Goal: Find contact information: Find contact information

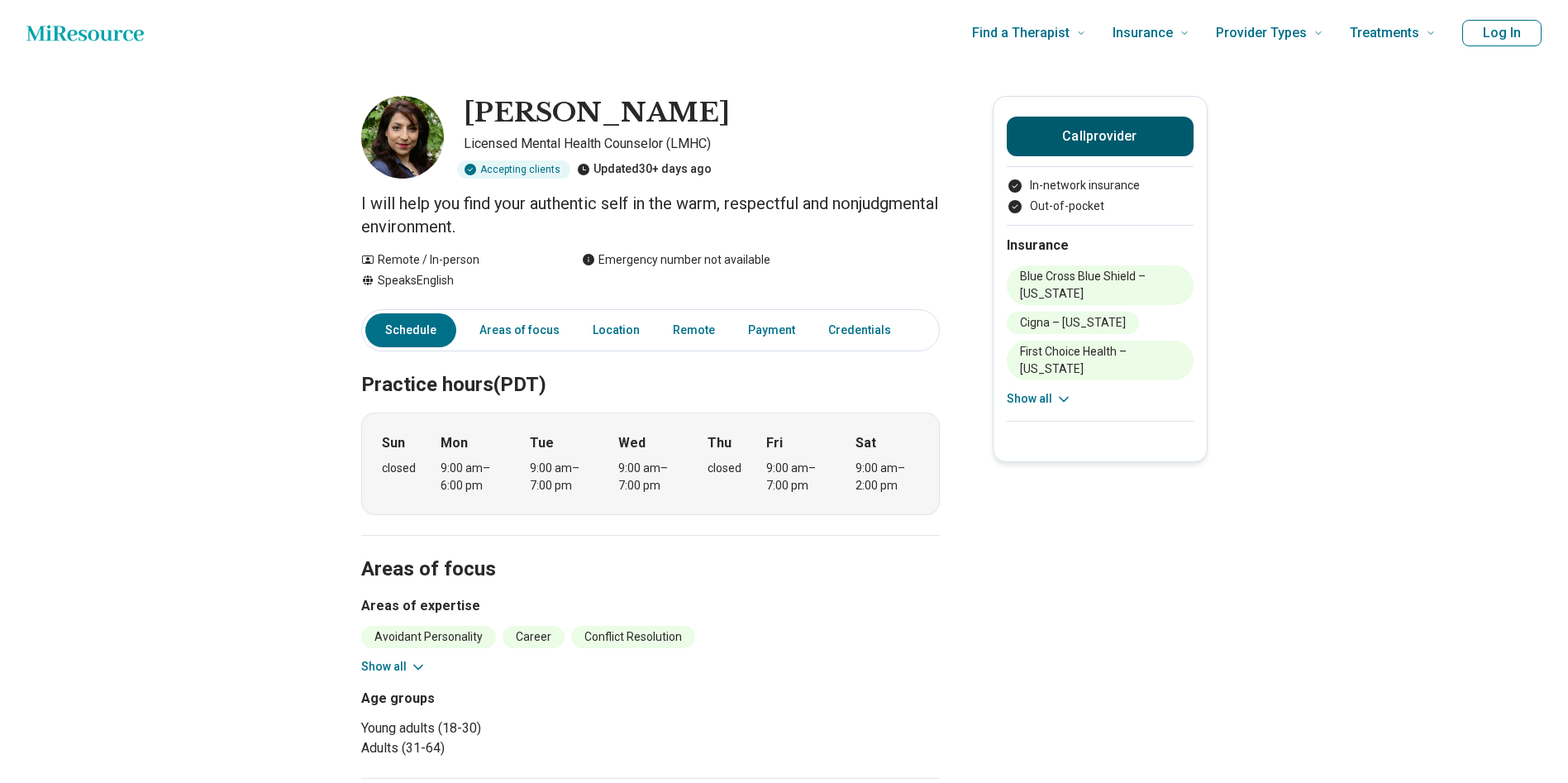
click at [1123, 139] on button "Call provider" at bounding box center [1100, 136] width 186 height 39
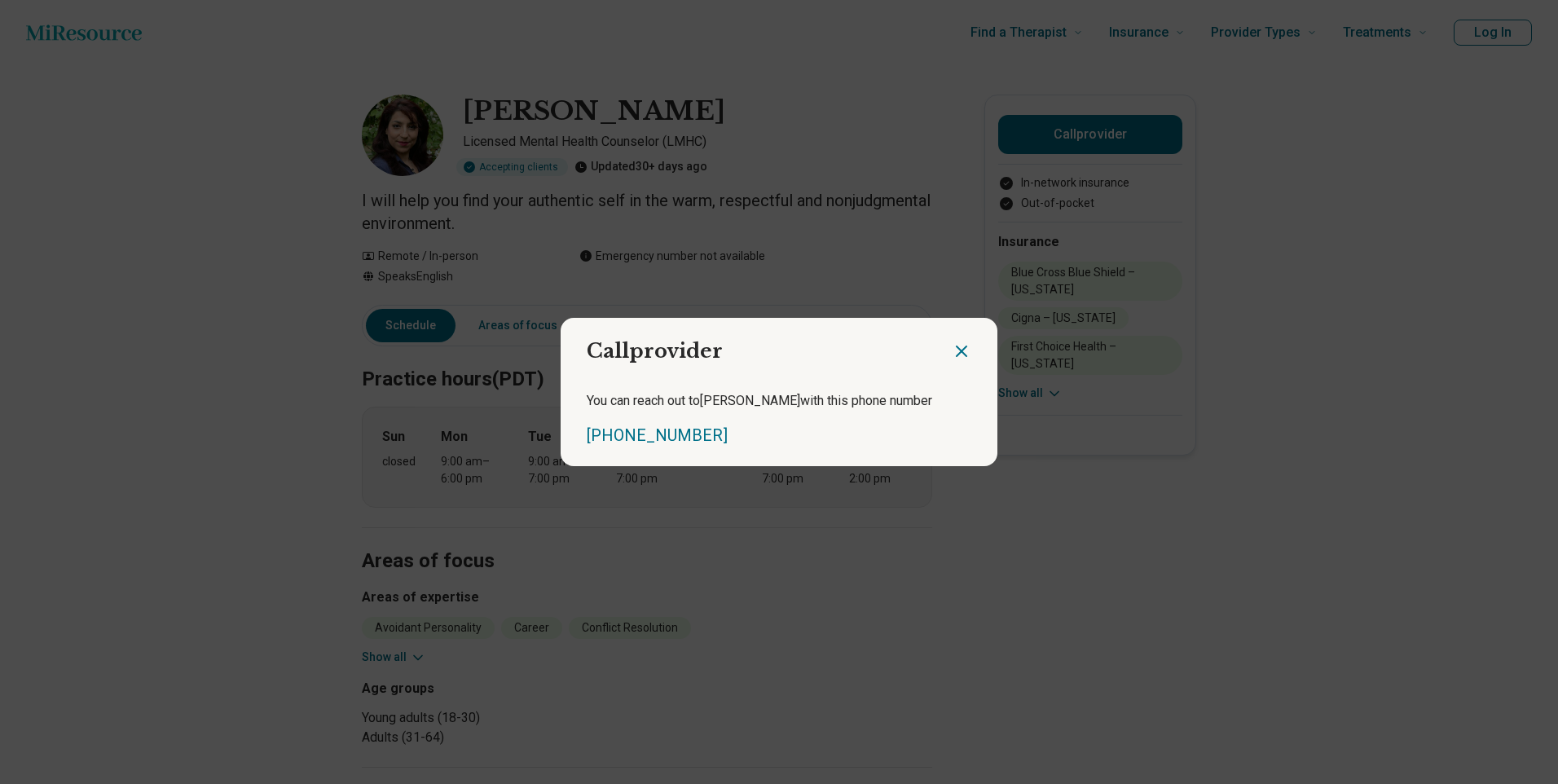
drag, startPoint x: 754, startPoint y: 435, endPoint x: 574, endPoint y: 435, distance: 180.0
click at [574, 435] on div "You can reach out to [PERSON_NAME] with this phone number [PHONE_NUMBER]" at bounding box center [779, 418] width 436 height 94
copy link "[PHONE_NUMBER]"
click at [961, 351] on icon "Close dialog" at bounding box center [961, 351] width 9 height 9
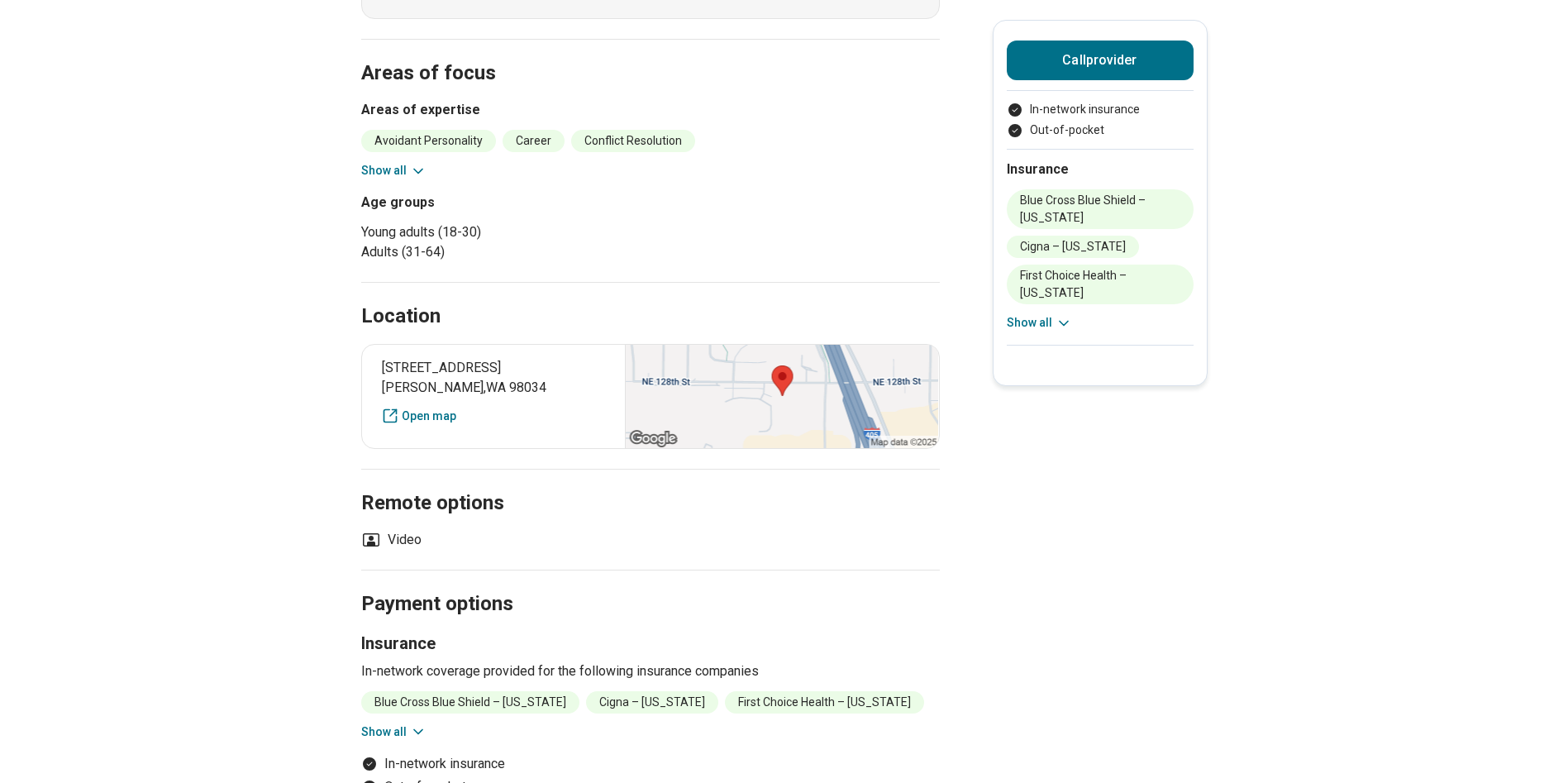
scroll to position [909, 0]
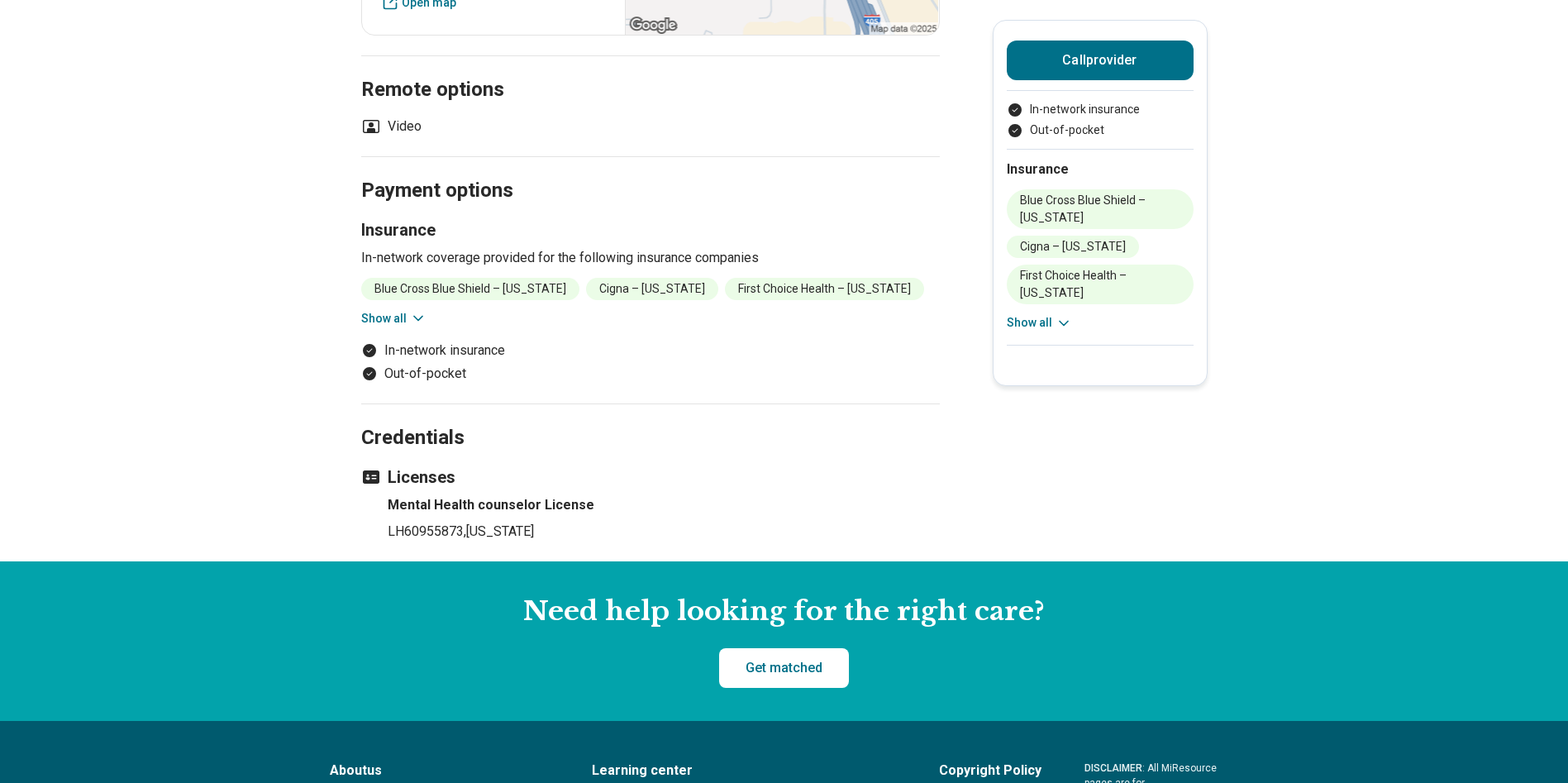
click at [418, 311] on icon at bounding box center [418, 317] width 16 height 16
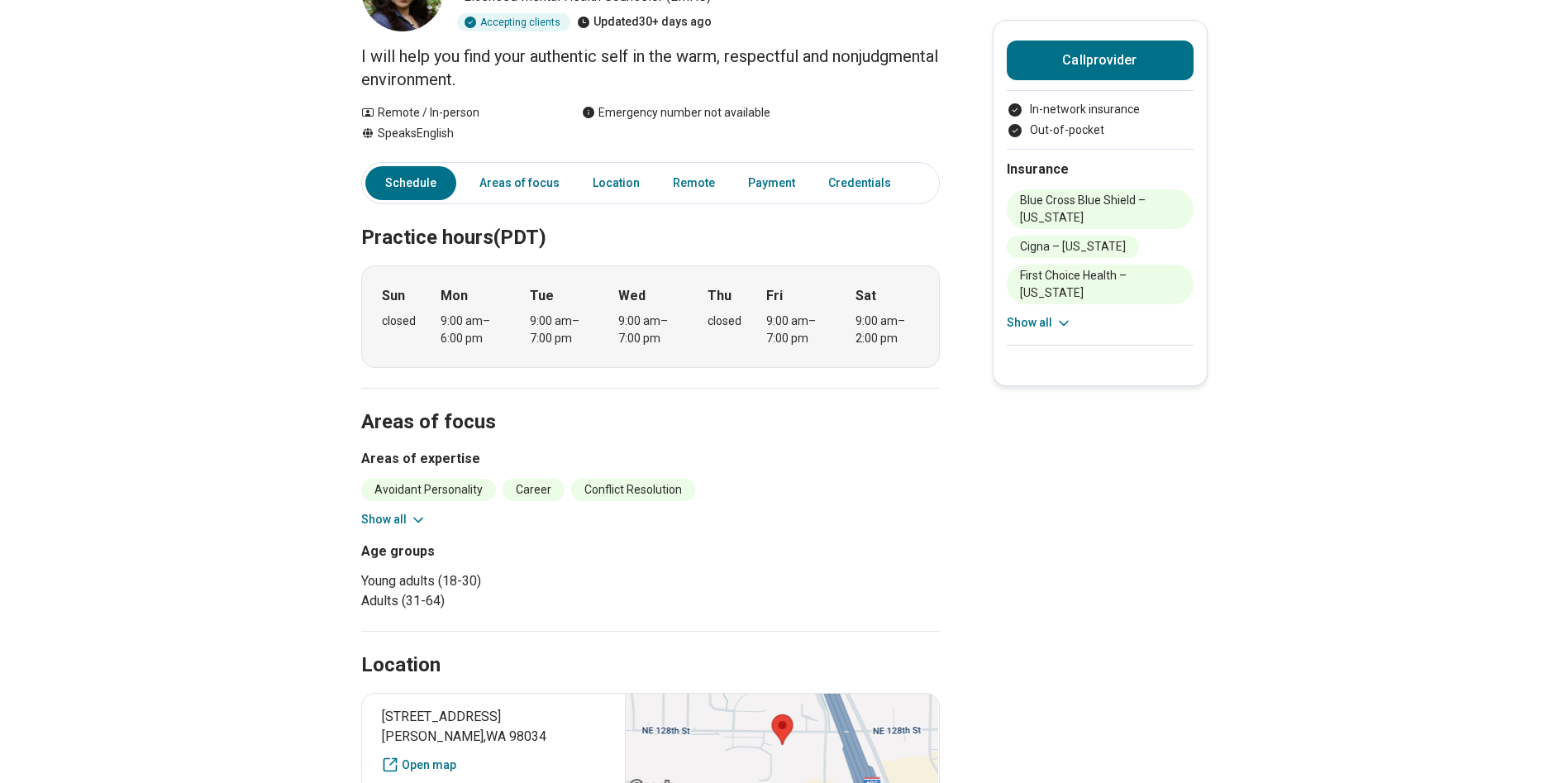
scroll to position [0, 0]
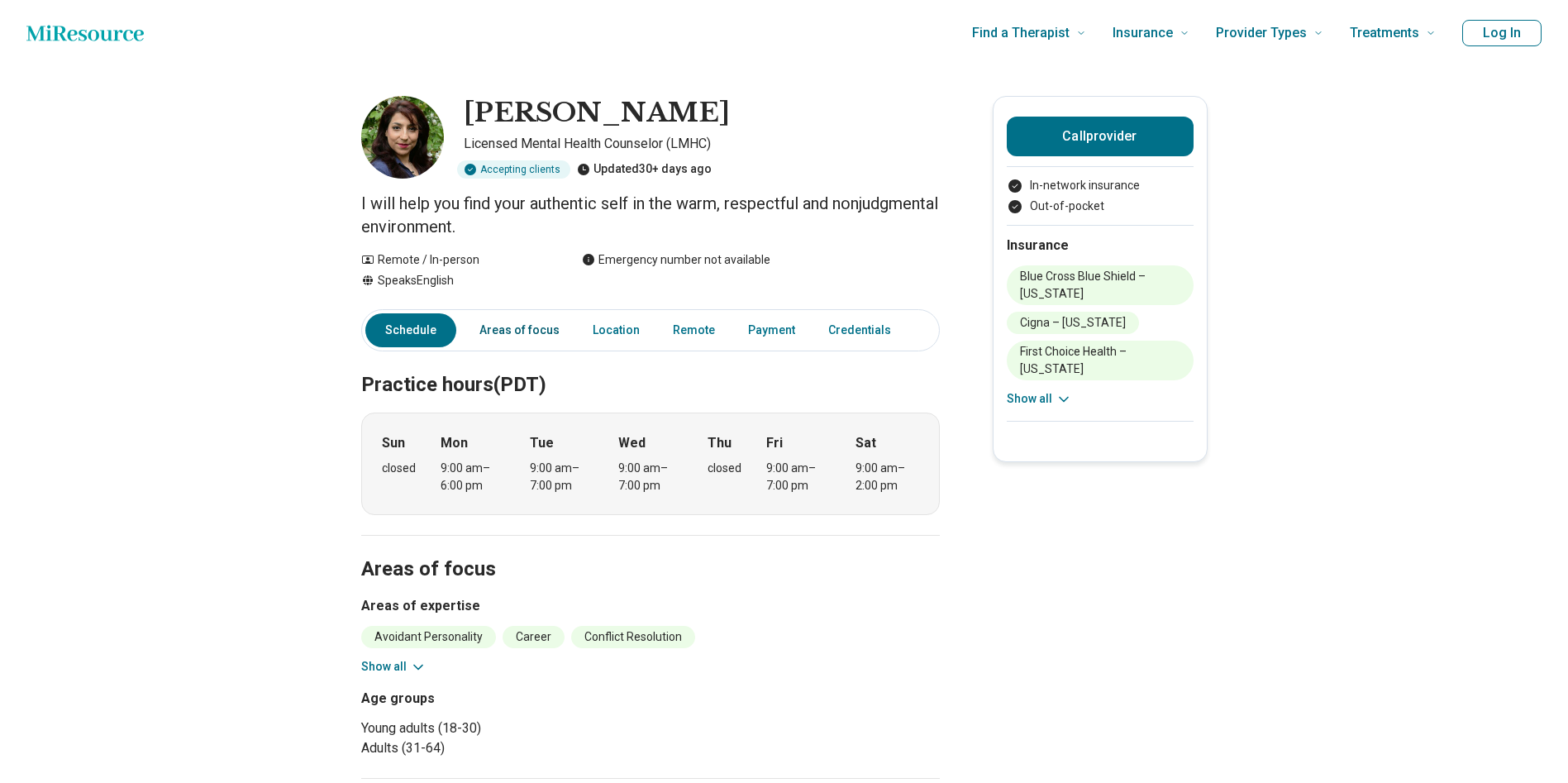
click at [510, 334] on link "Areas of focus" at bounding box center [519, 330] width 100 height 33
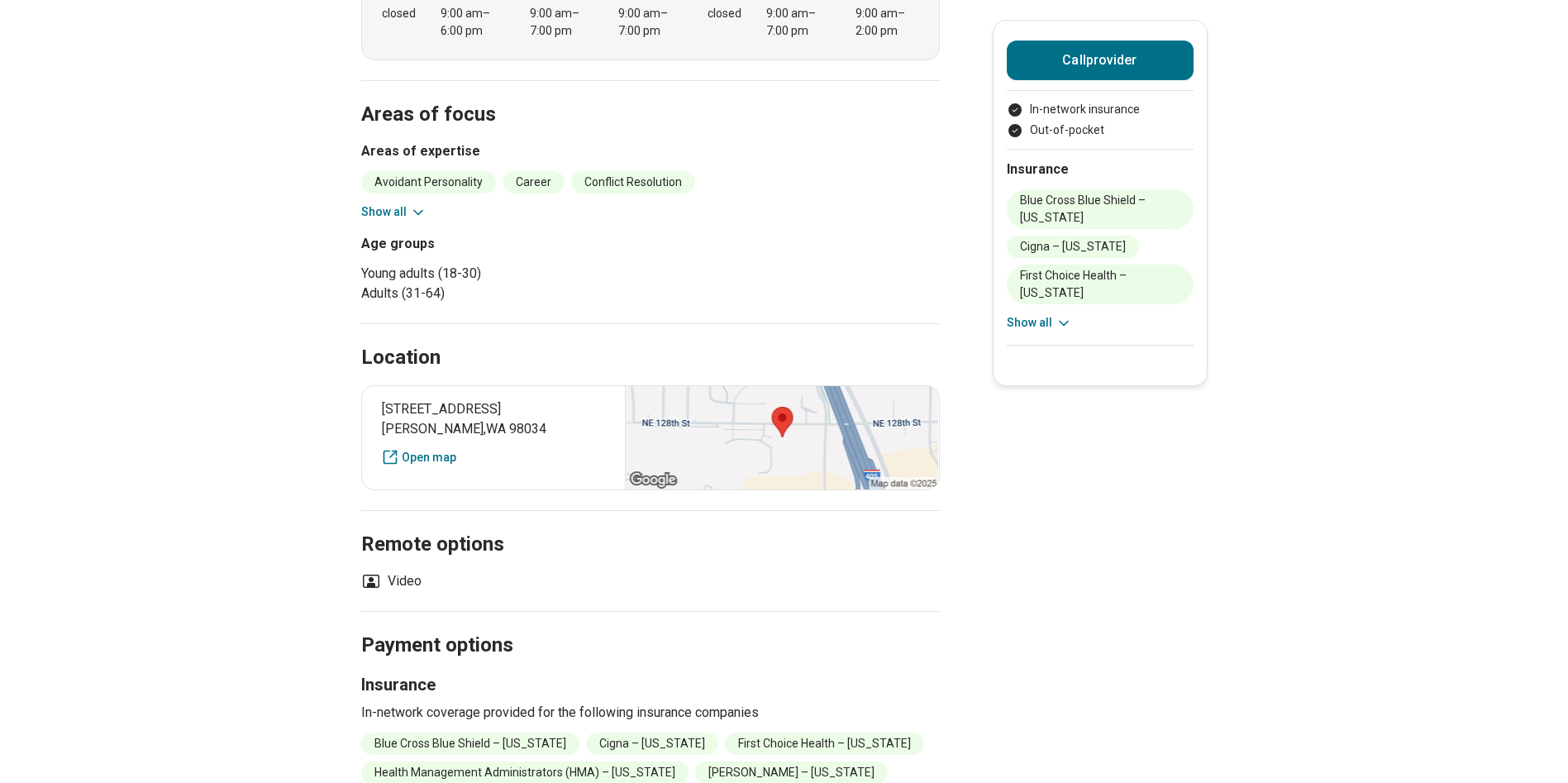
scroll to position [515, 0]
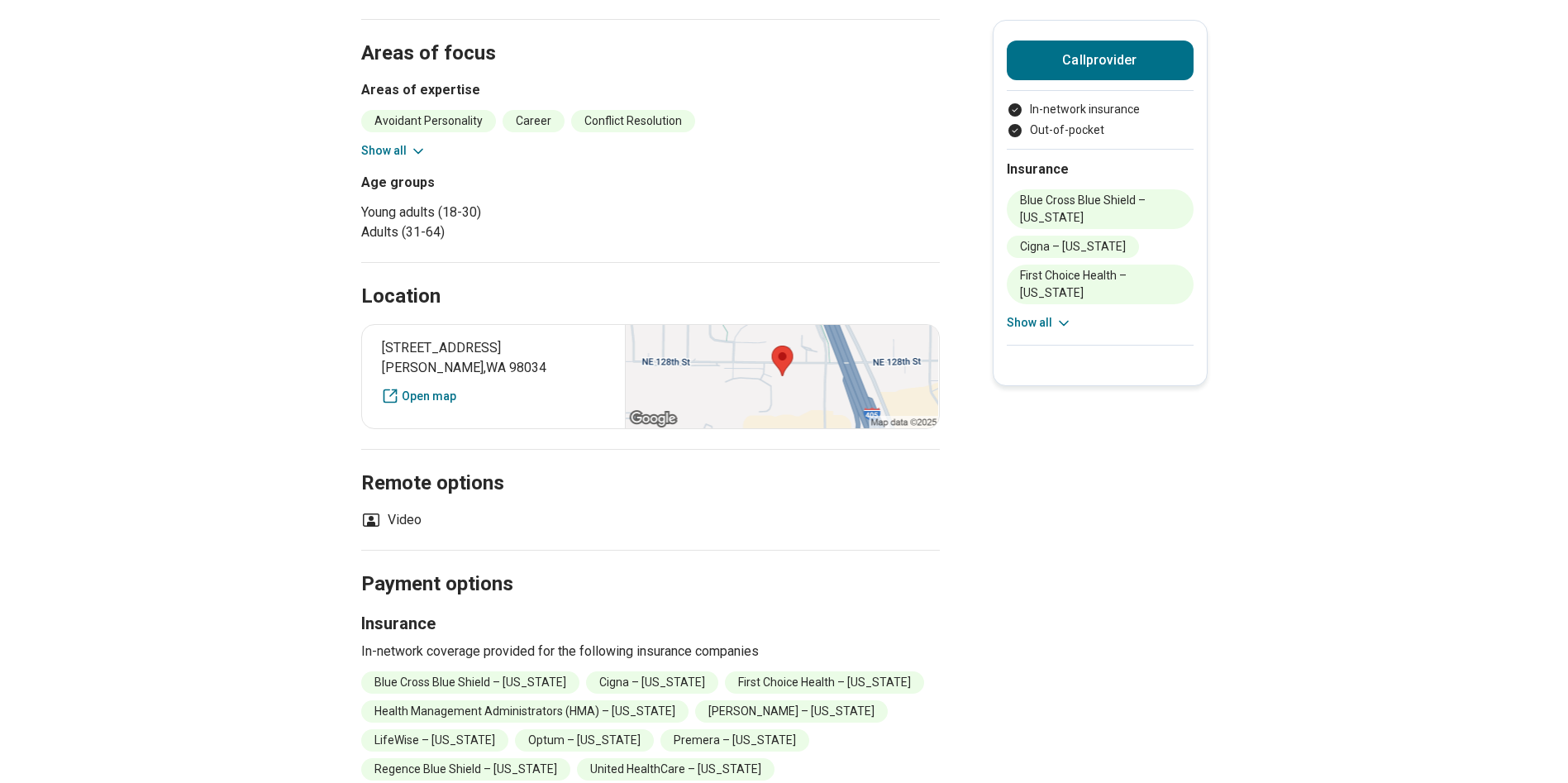
click at [424, 156] on icon at bounding box center [418, 151] width 16 height 16
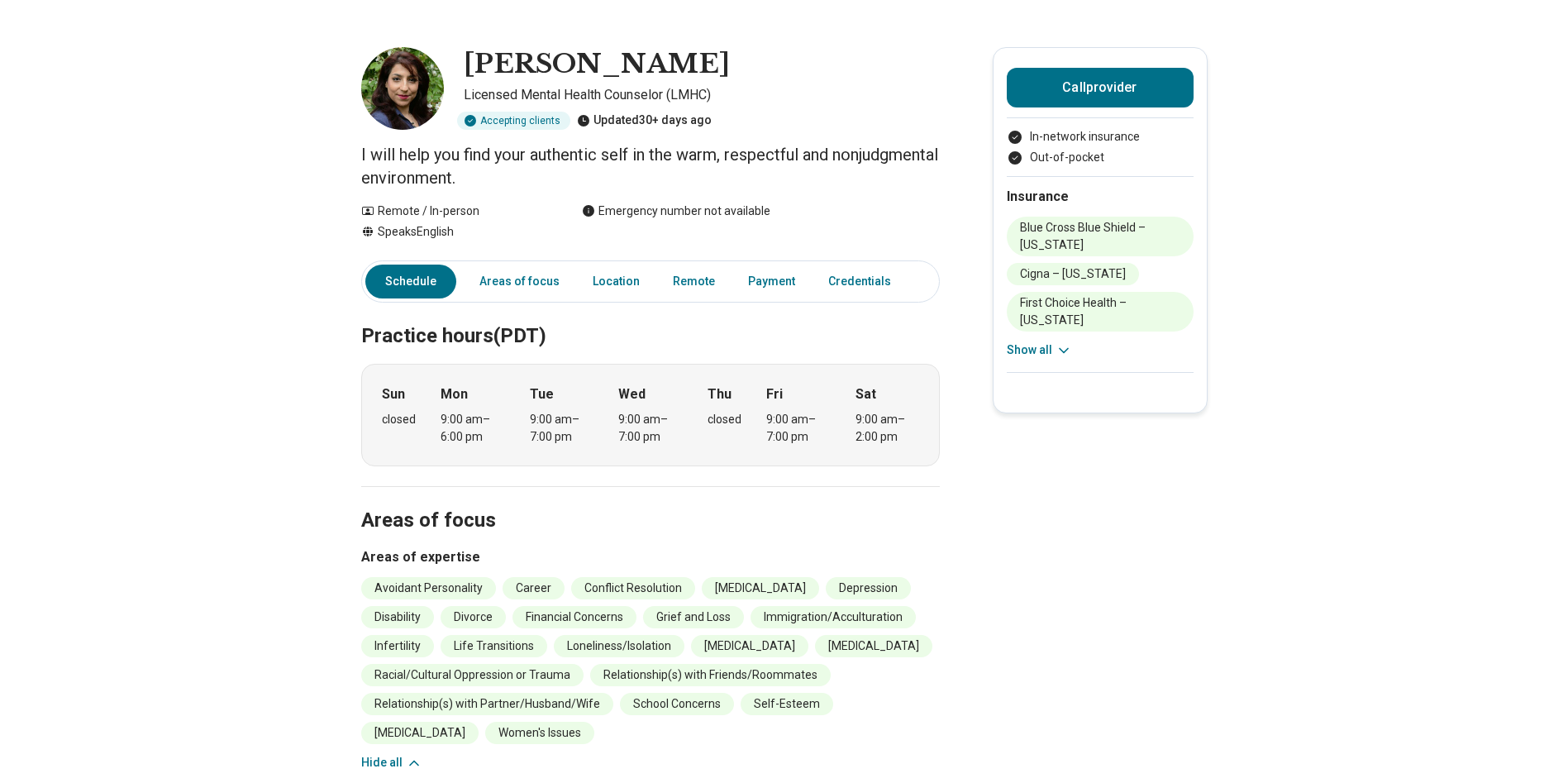
scroll to position [20, 0]
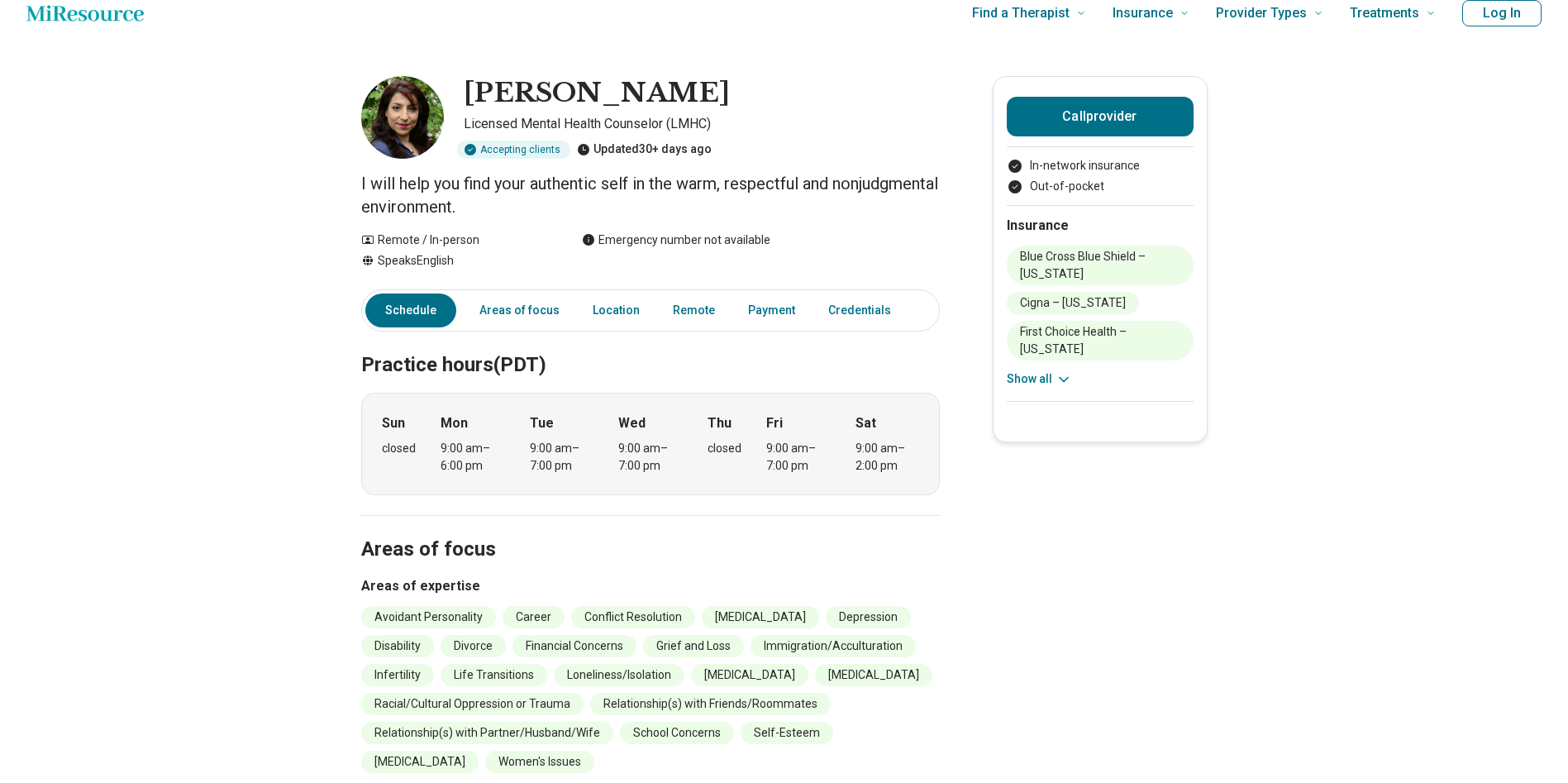
drag, startPoint x: 1251, startPoint y: 419, endPoint x: 1146, endPoint y: 167, distance: 273.0
click at [1083, 120] on button "Call provider" at bounding box center [1100, 116] width 186 height 39
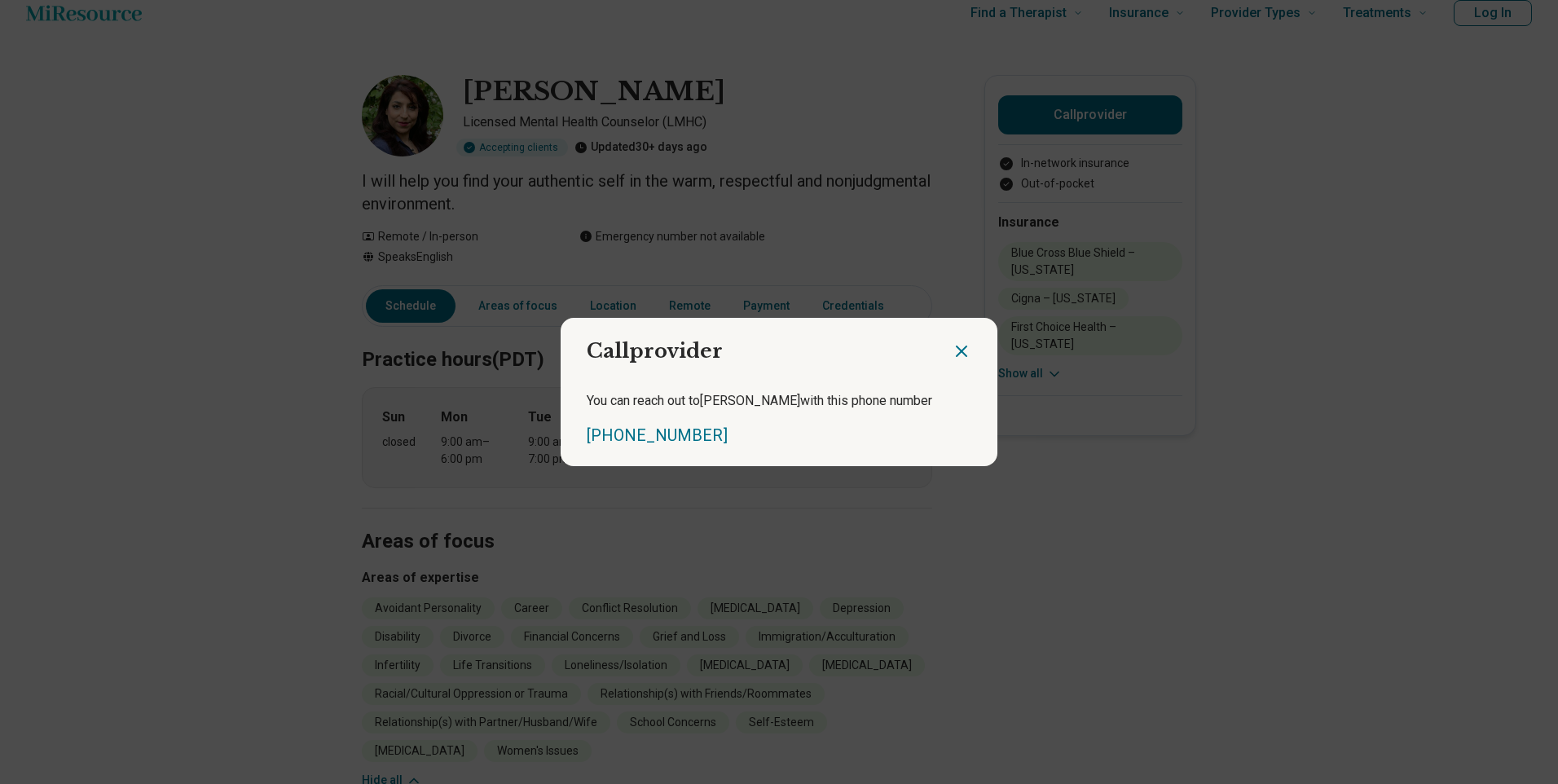
drag, startPoint x: 722, startPoint y: 433, endPoint x: 572, endPoint y: 424, distance: 150.3
click at [572, 424] on div "You can reach out to [PERSON_NAME] with this phone number [PHONE_NUMBER]" at bounding box center [779, 418] width 436 height 94
copy link "[PHONE_NUMBER]"
click at [963, 355] on icon "Close dialog" at bounding box center [961, 351] width 20 height 20
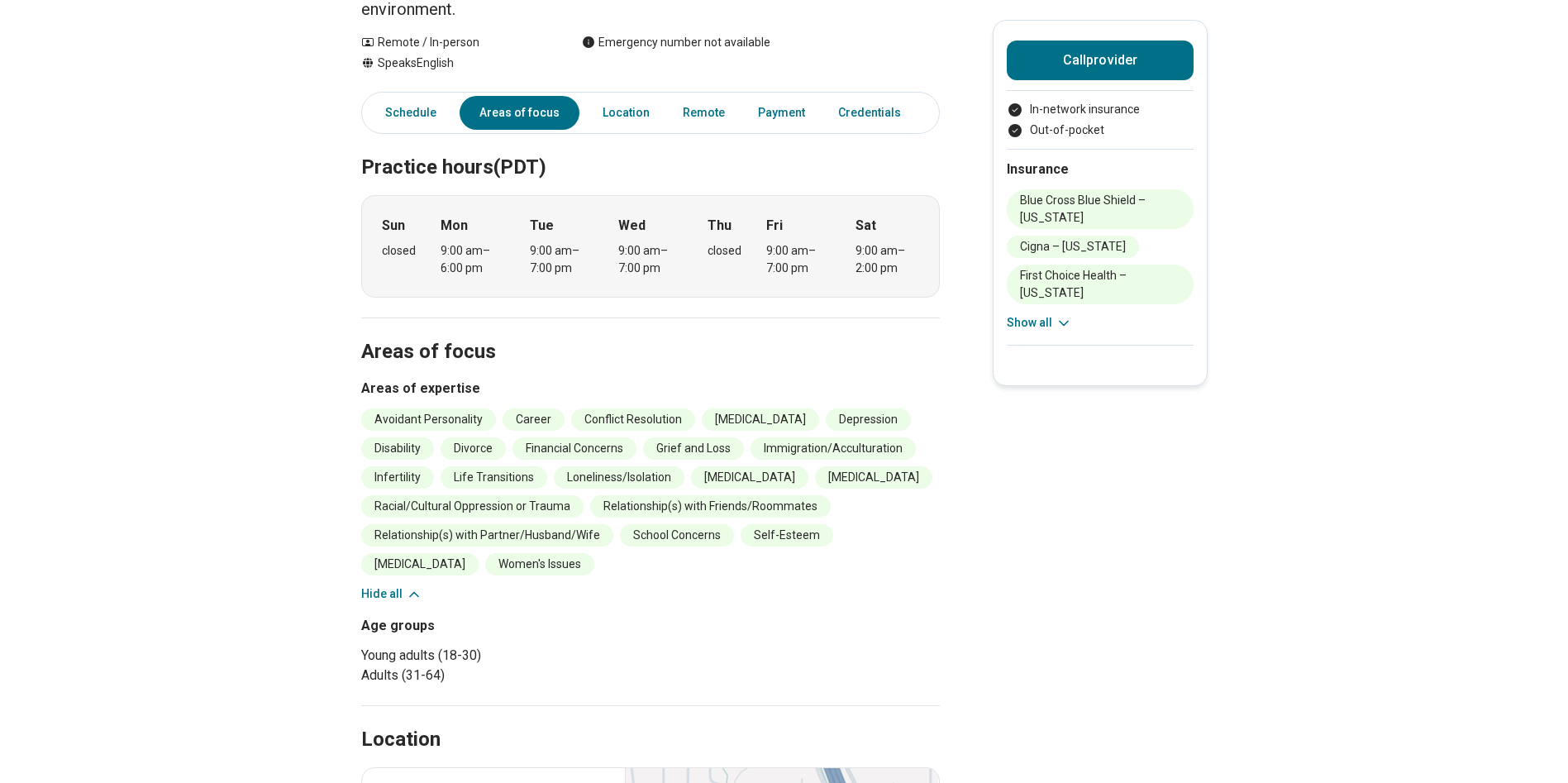
scroll to position [515, 0]
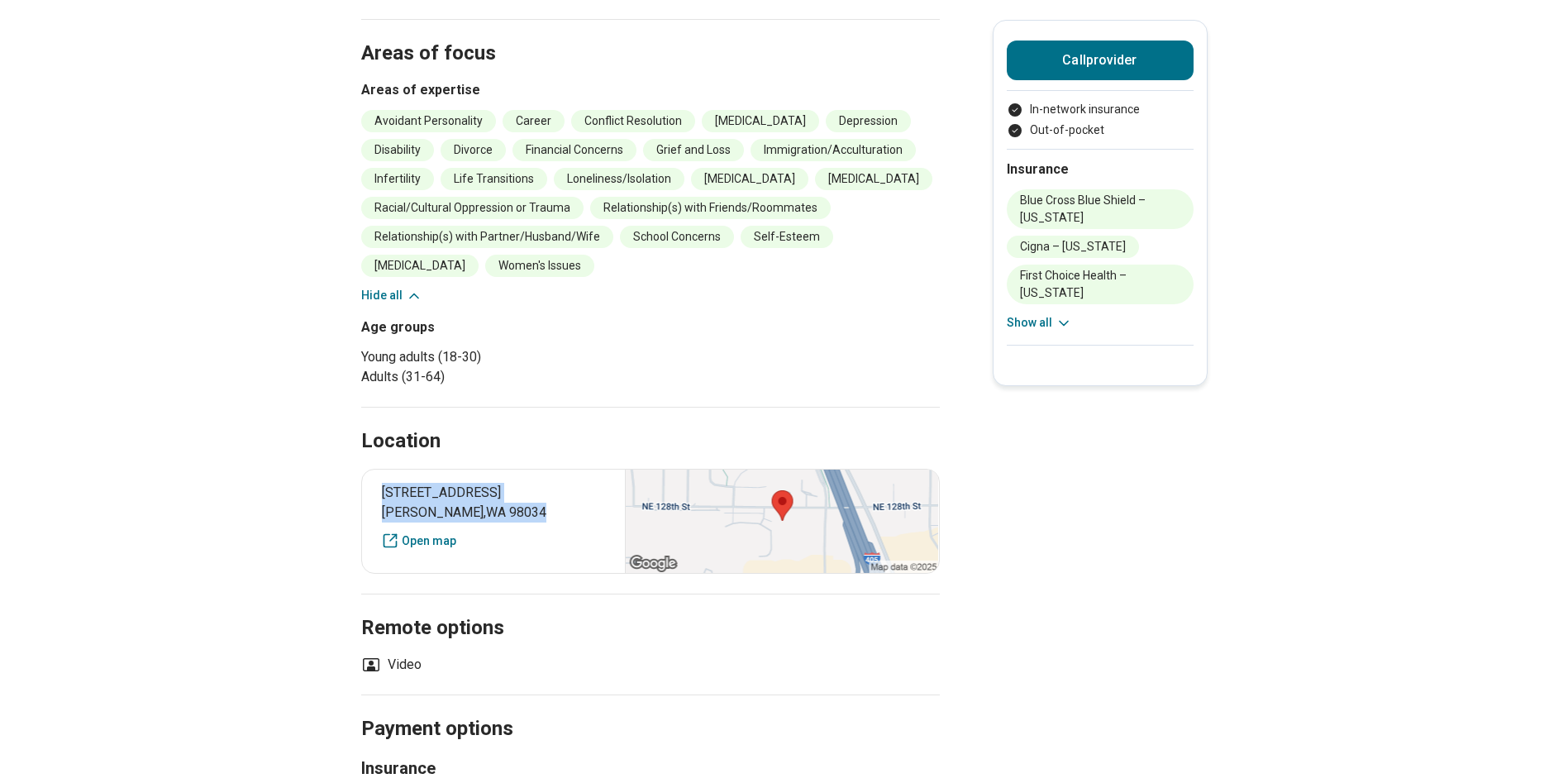
drag, startPoint x: 505, startPoint y: 512, endPoint x: 382, endPoint y: 492, distance: 124.6
click at [382, 492] on div "[STREET_ADDRESS] Open map" at bounding box center [650, 521] width 578 height 105
copy p "[STREET_ADDRESS]"
click at [1026, 460] on main "[PERSON_NAME] Licensed Mental Health Counselor (LMHC) Accepting clients Updated…" at bounding box center [784, 368] width 1568 height 1636
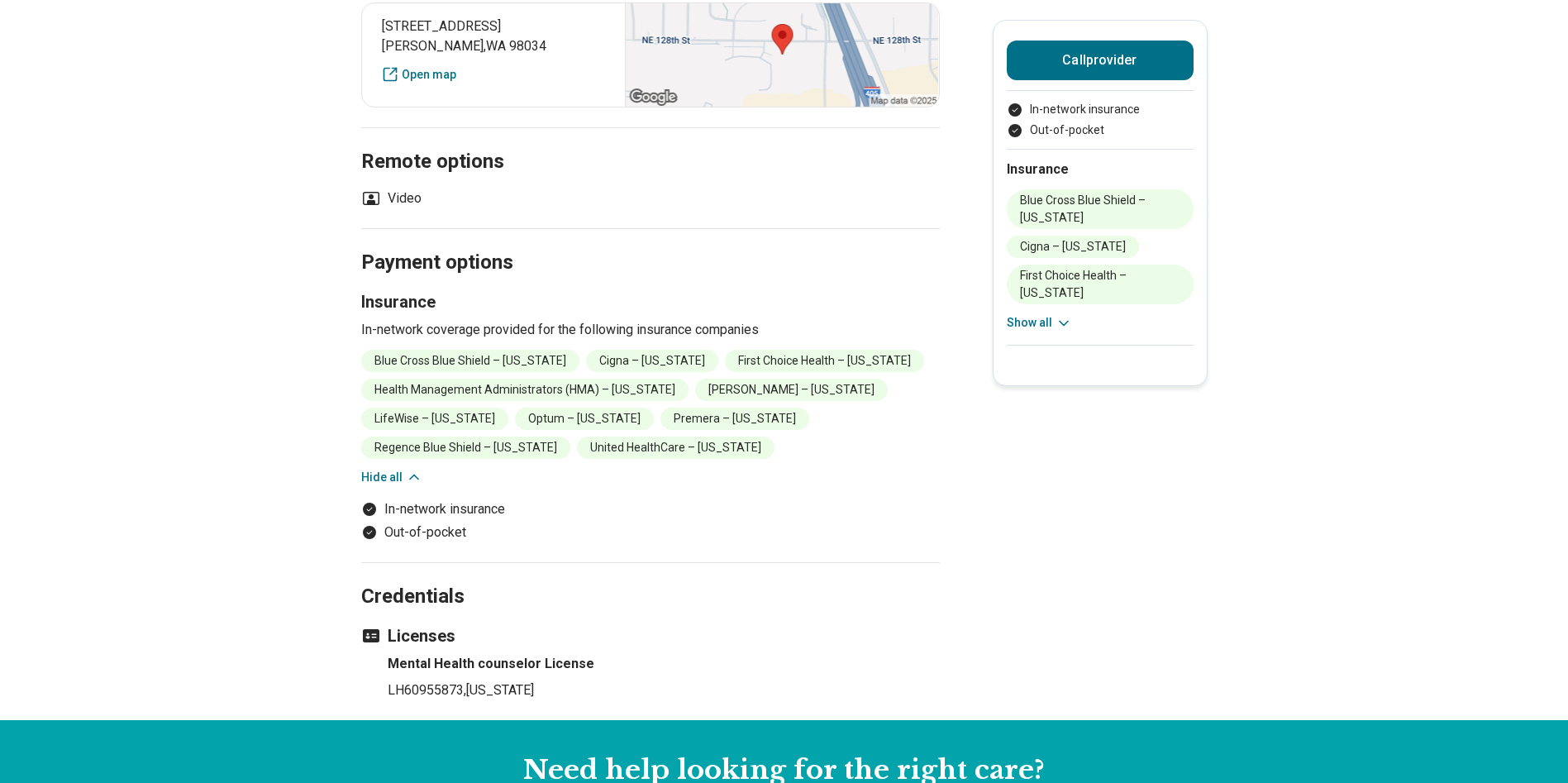
scroll to position [1011, 0]
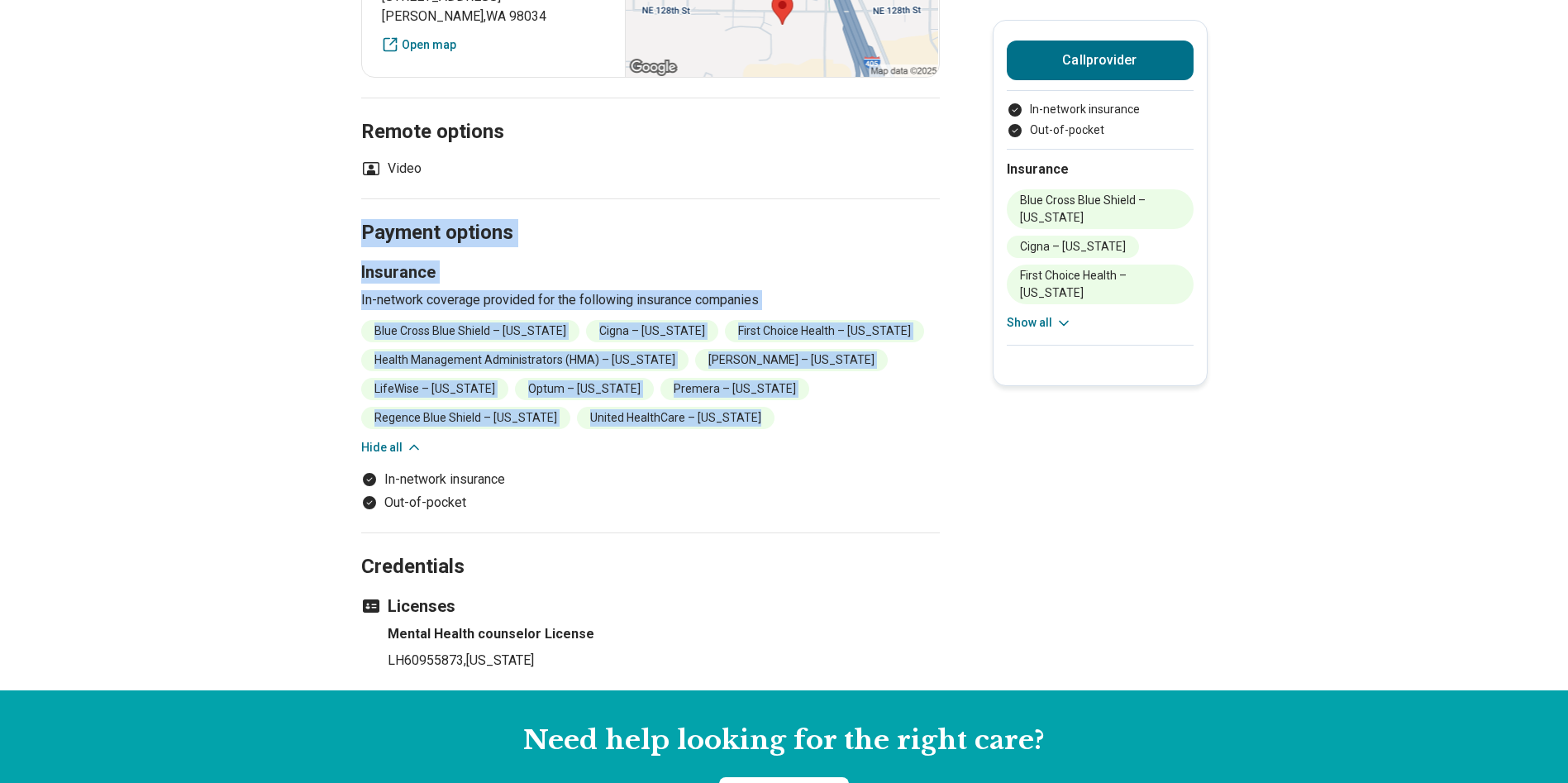
drag, startPoint x: 362, startPoint y: 235, endPoint x: 772, endPoint y: 421, distance: 450.2
copy section "Payment options Insurance In-network coverage provided for the following insura…"
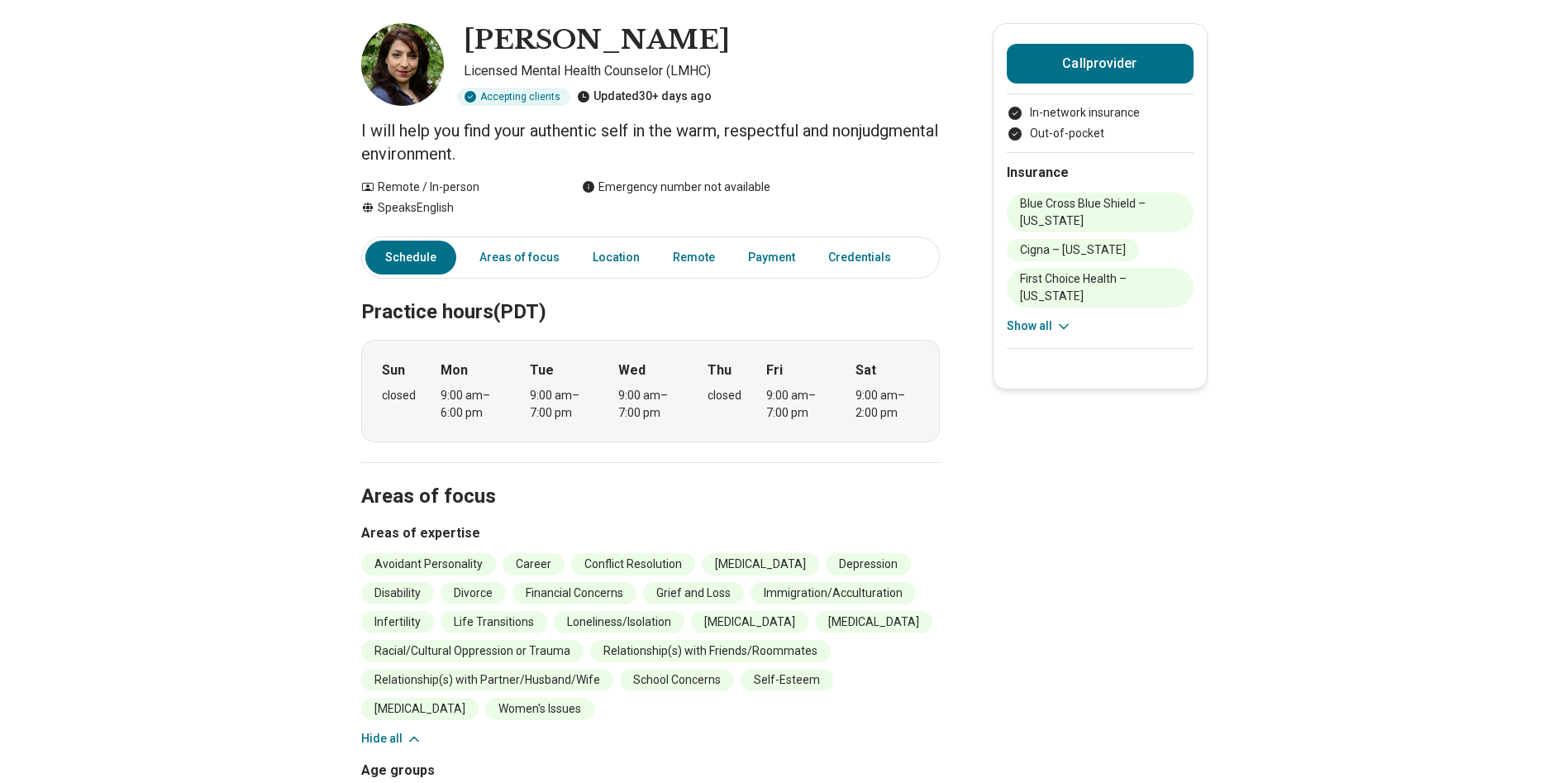
scroll to position [20, 0]
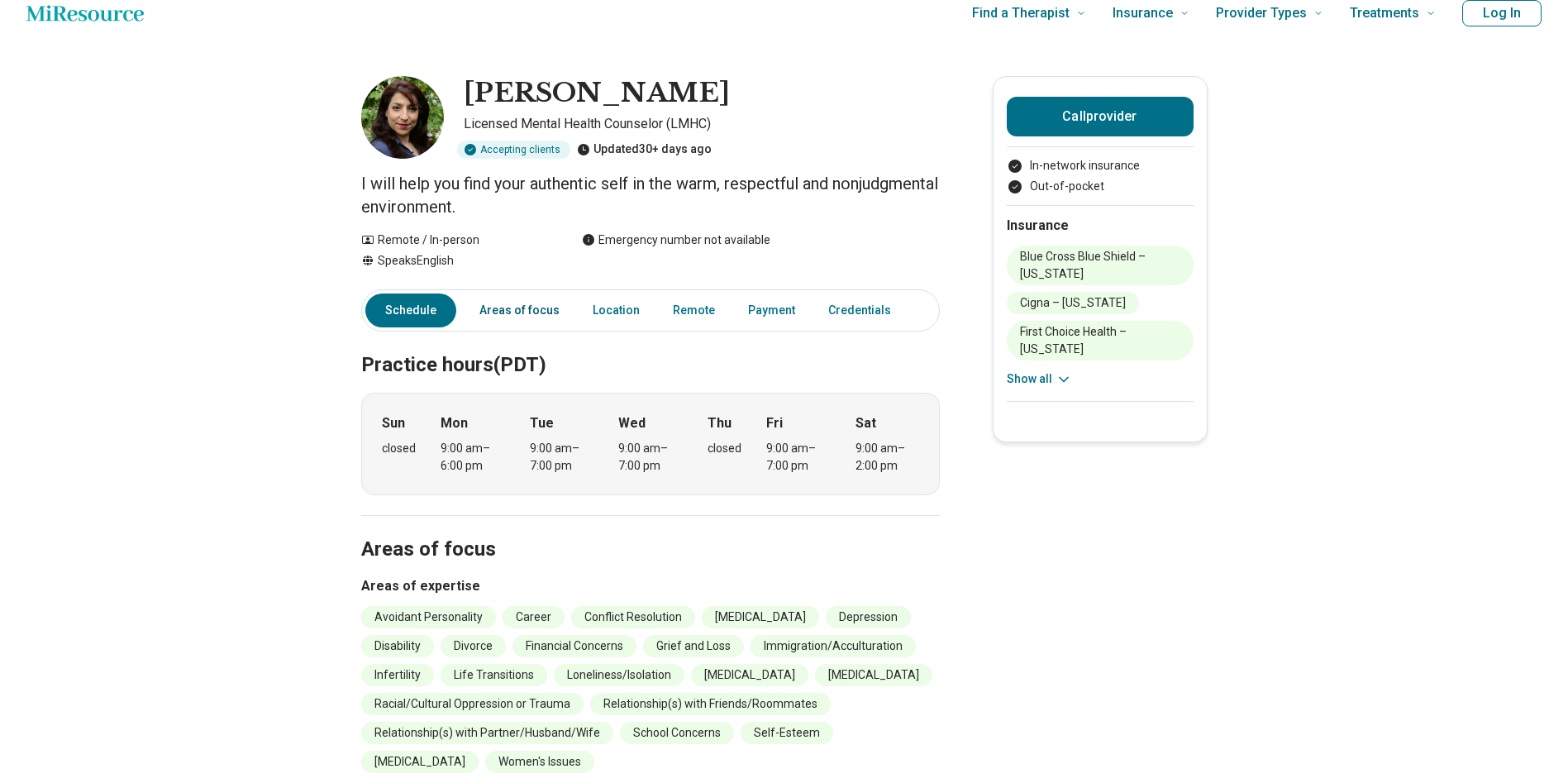
click at [491, 306] on link "Areas of focus" at bounding box center [519, 310] width 100 height 33
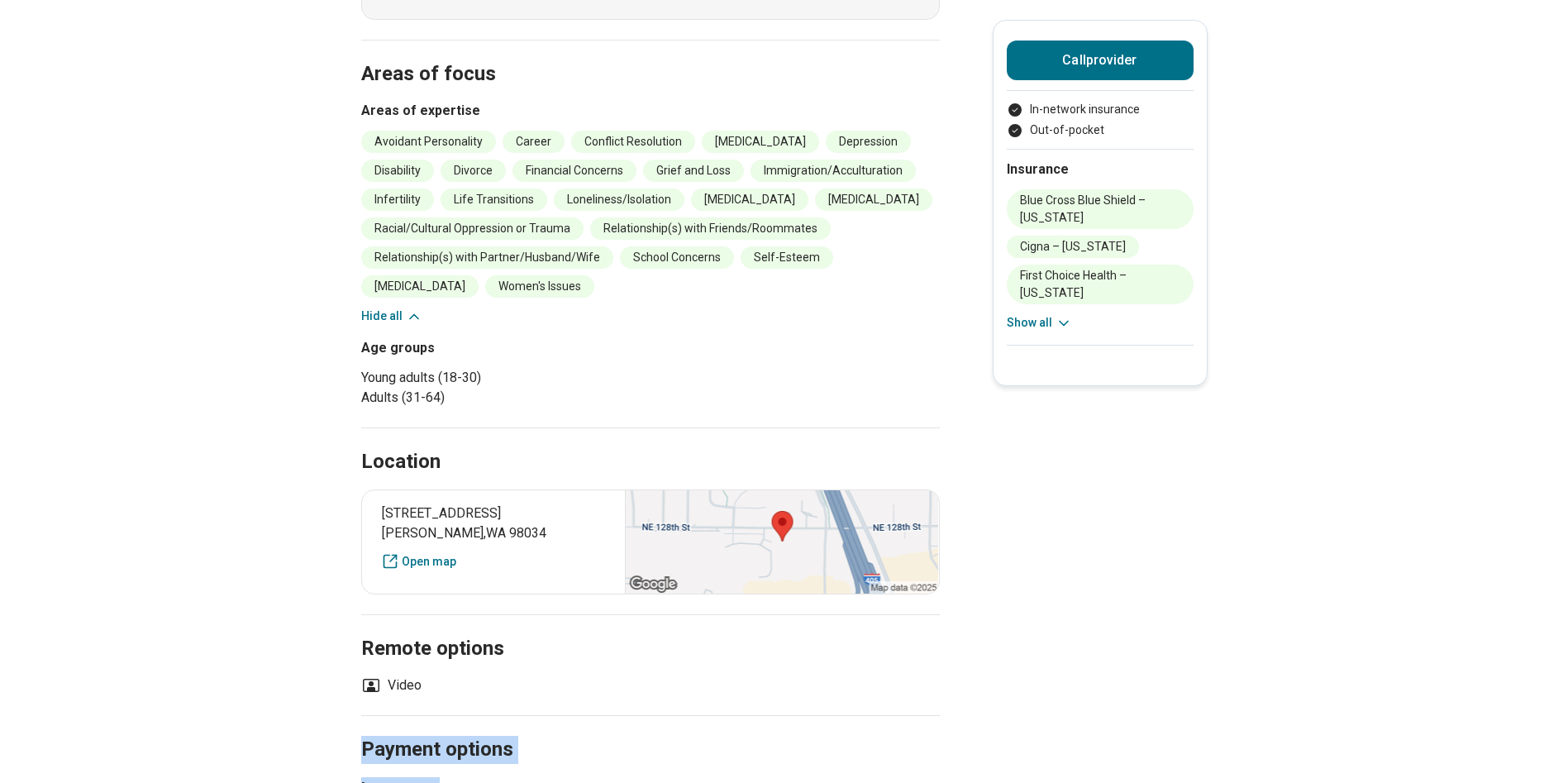
scroll to position [515, 0]
